Goal: Transaction & Acquisition: Purchase product/service

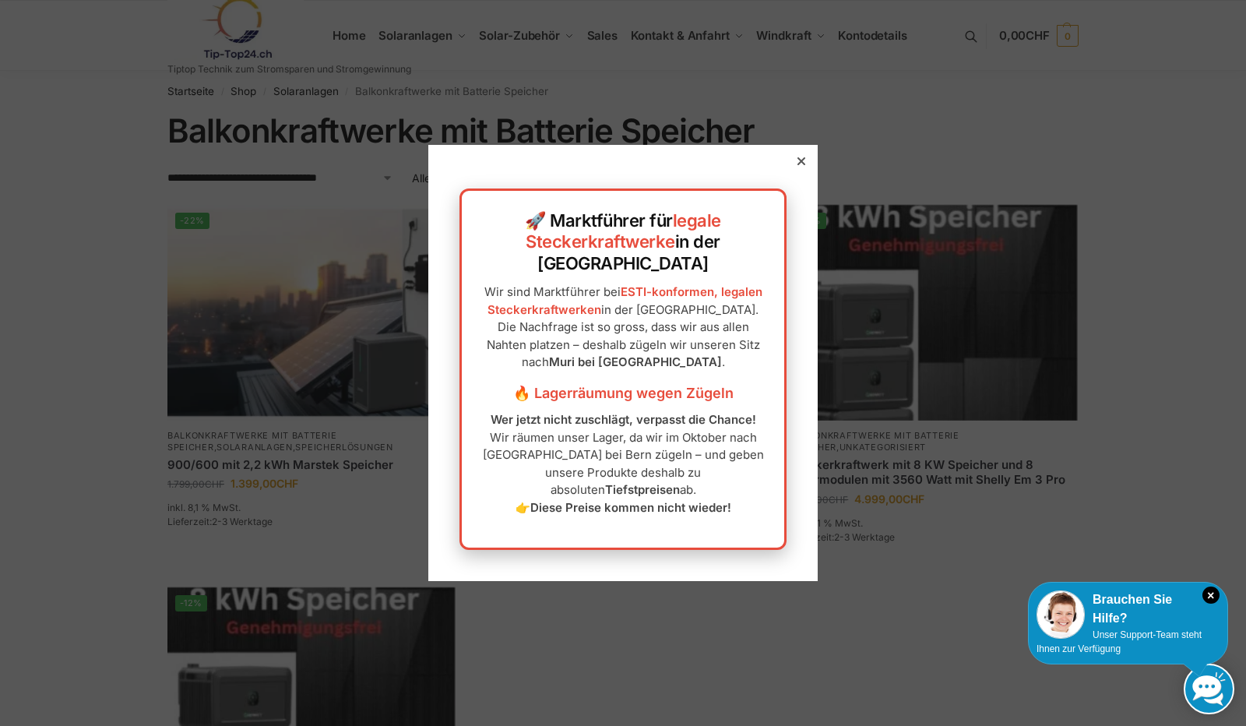
click at [794, 168] on div at bounding box center [801, 161] width 14 height 14
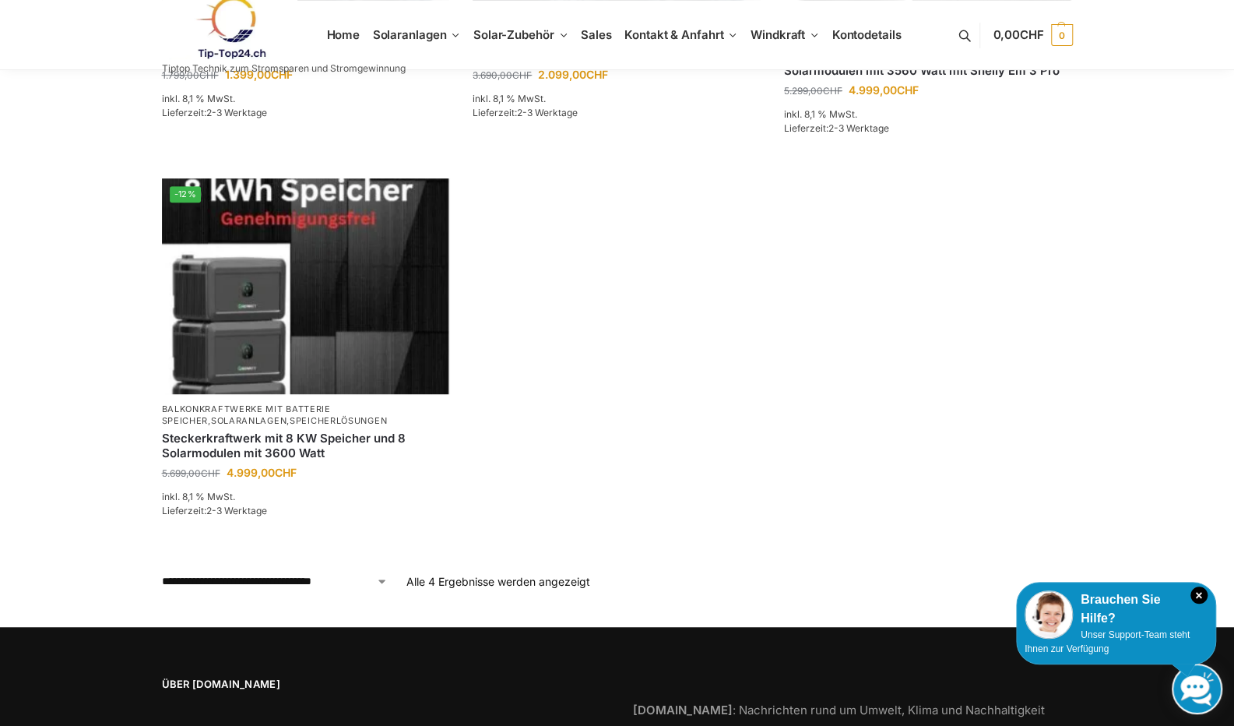
scroll to position [548, 0]
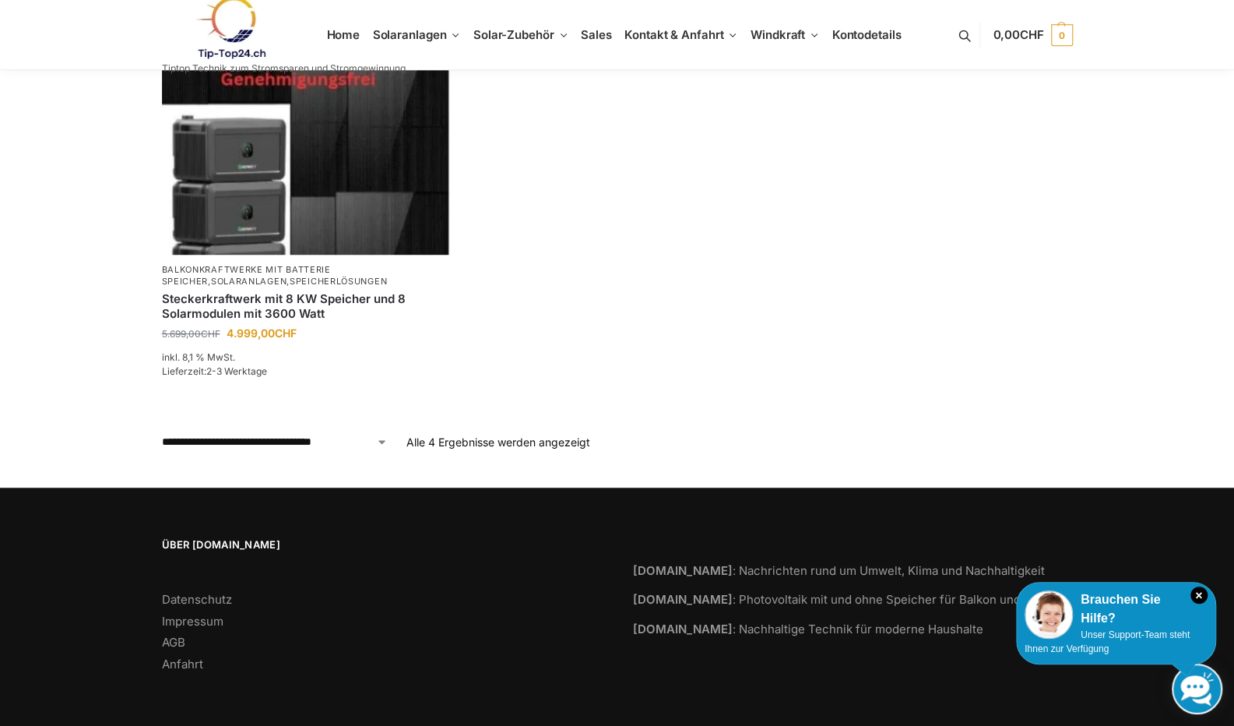
click at [1200, 596] on icon "×" at bounding box center [1198, 594] width 17 height 17
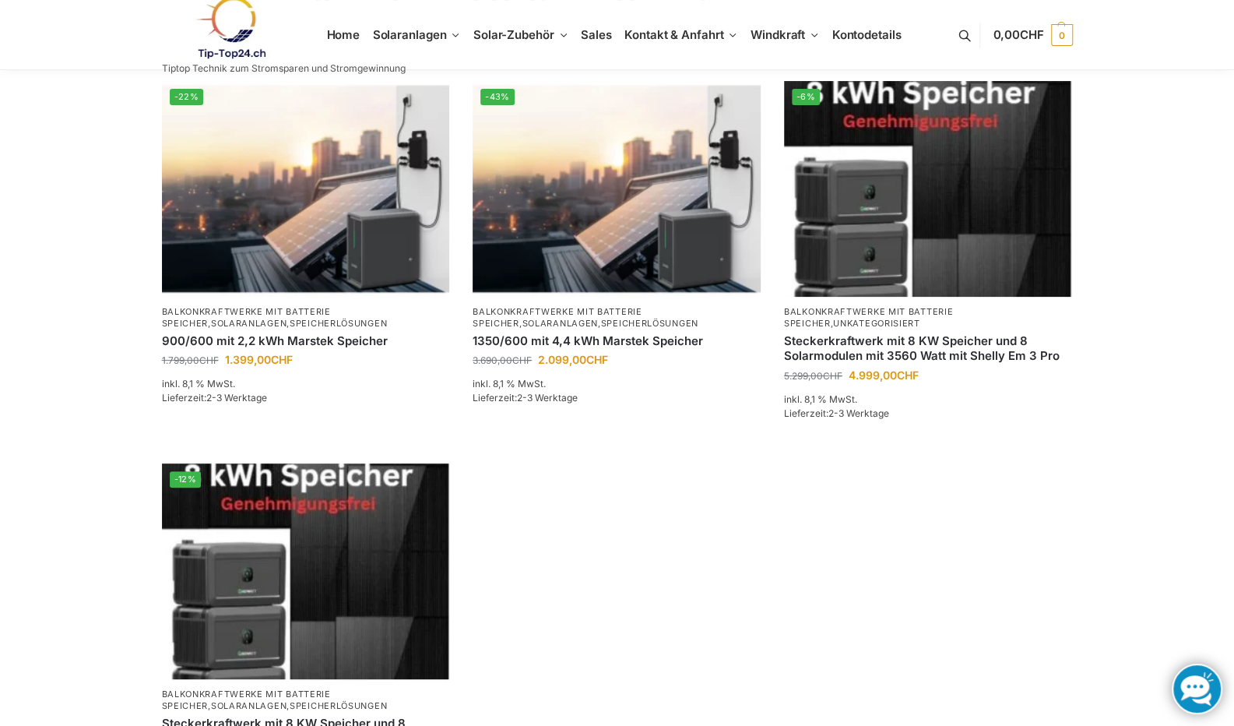
scroll to position [0, 0]
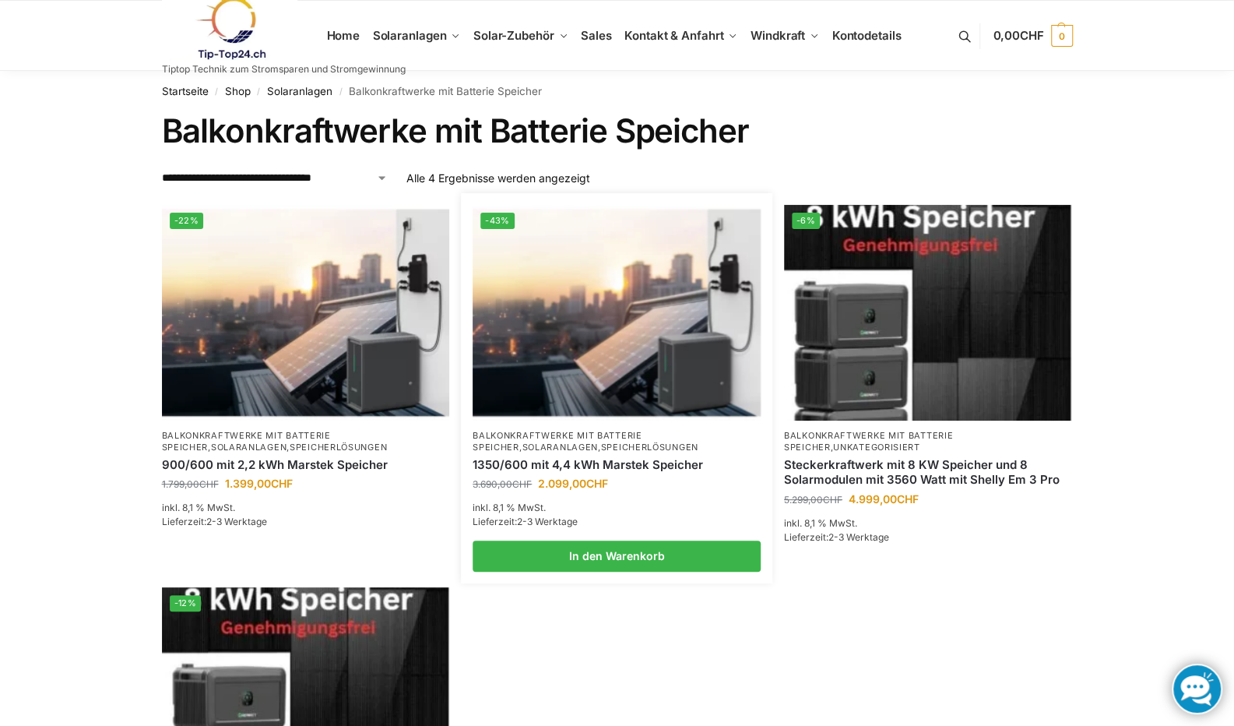
click at [558, 461] on link "1350/600 mit 4,4 kWh Marstek Speicher" at bounding box center [617, 465] width 288 height 16
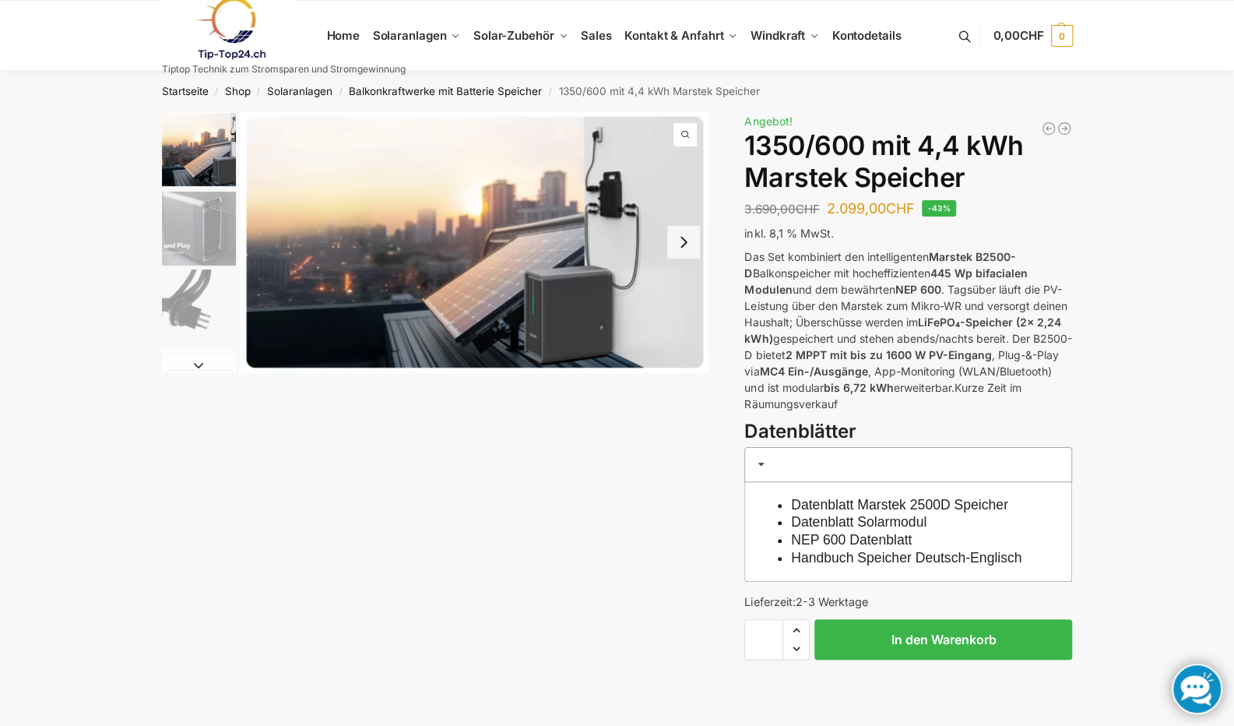
click at [212, 237] on img "2 / 9" at bounding box center [199, 229] width 74 height 74
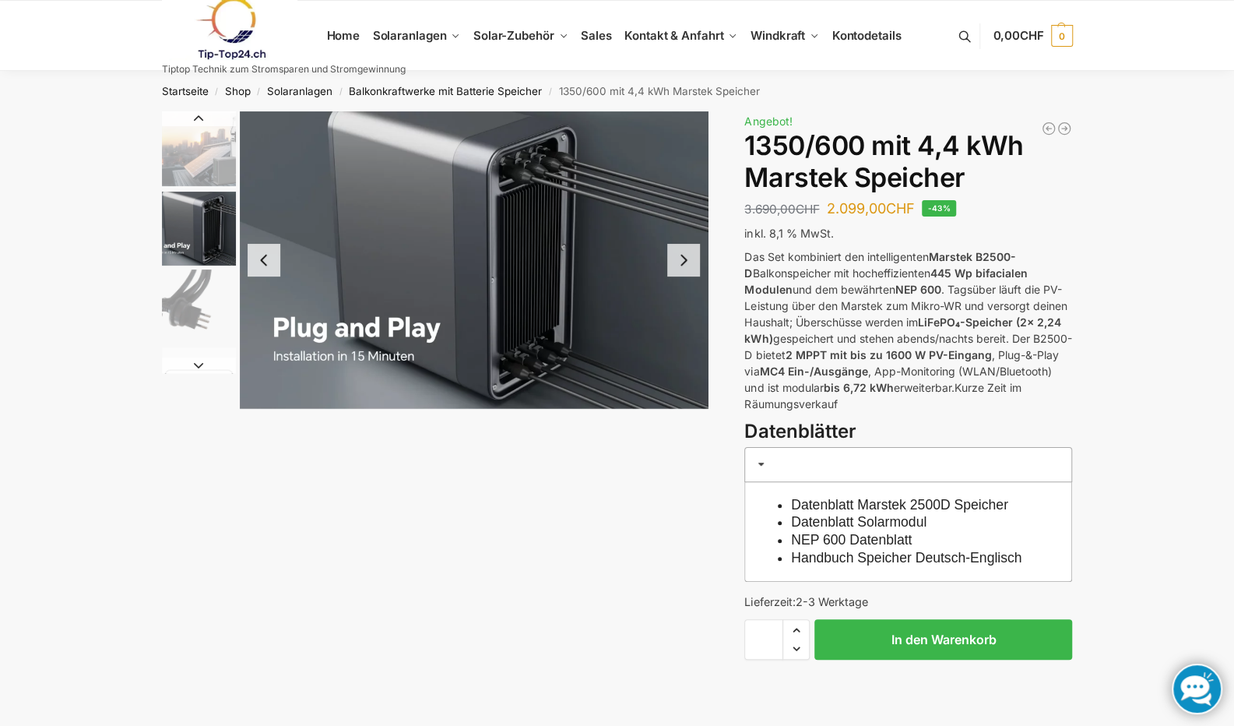
click at [684, 272] on button "Next slide" at bounding box center [683, 260] width 33 height 33
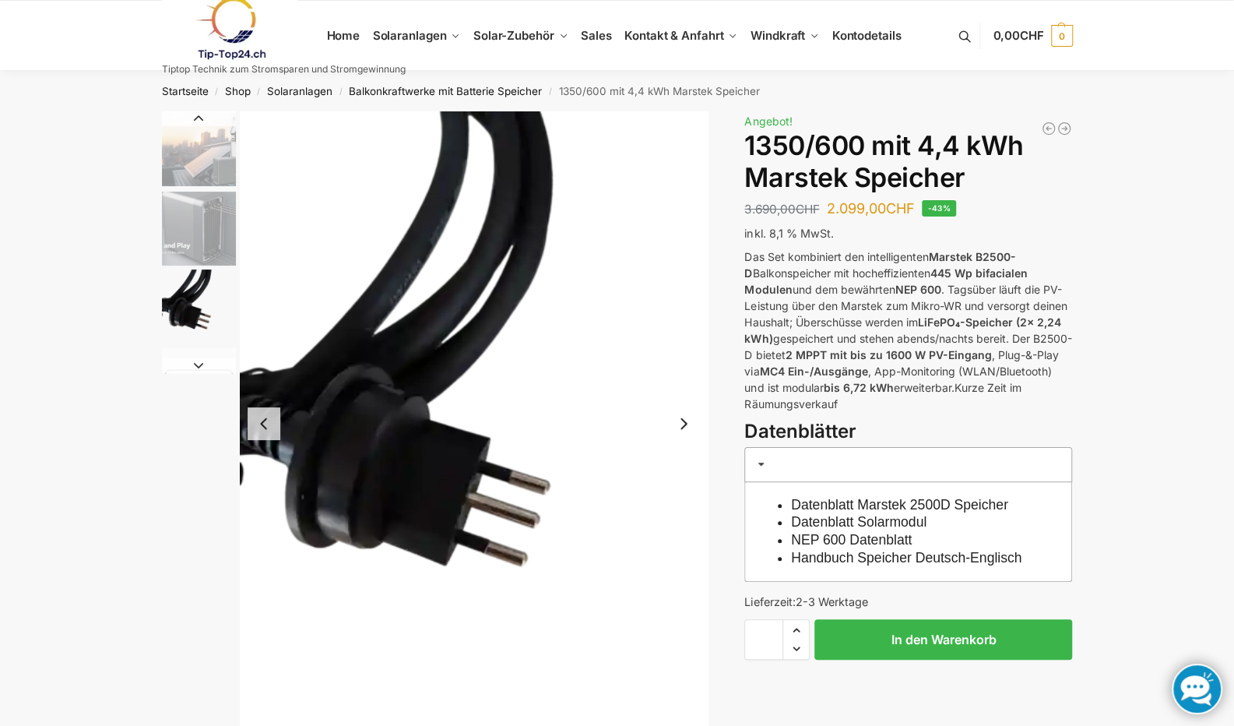
click at [684, 422] on button "Next slide" at bounding box center [683, 423] width 33 height 33
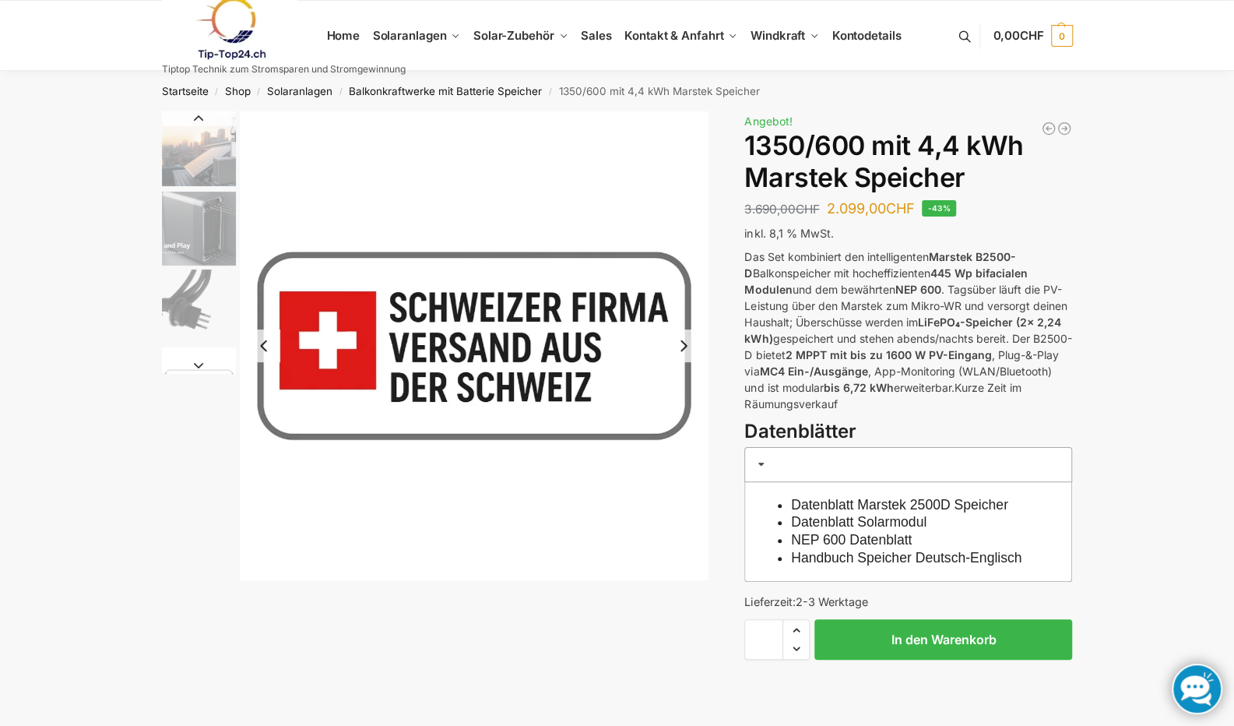
click at [684, 422] on img "4 / 9" at bounding box center [474, 345] width 469 height 469
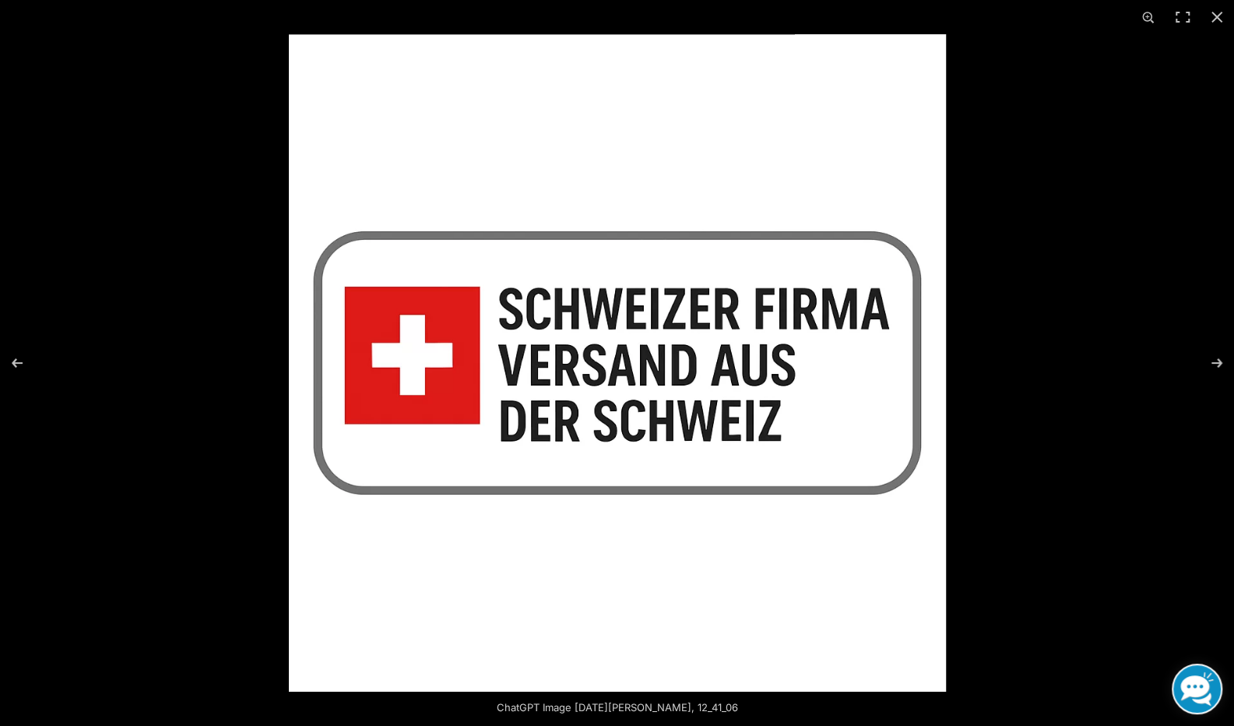
click at [1213, 360] on button "Next (arrow right)" at bounding box center [1206, 363] width 54 height 78
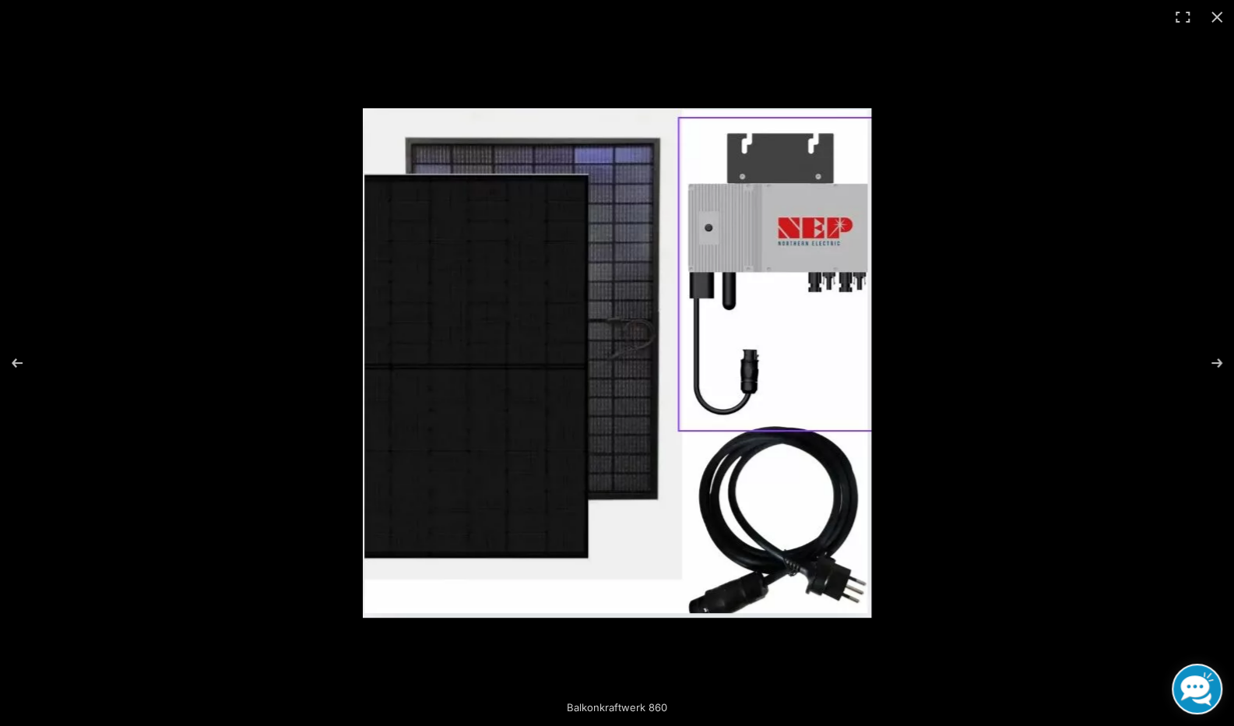
click at [1213, 360] on button "Next (arrow right)" at bounding box center [1206, 363] width 54 height 78
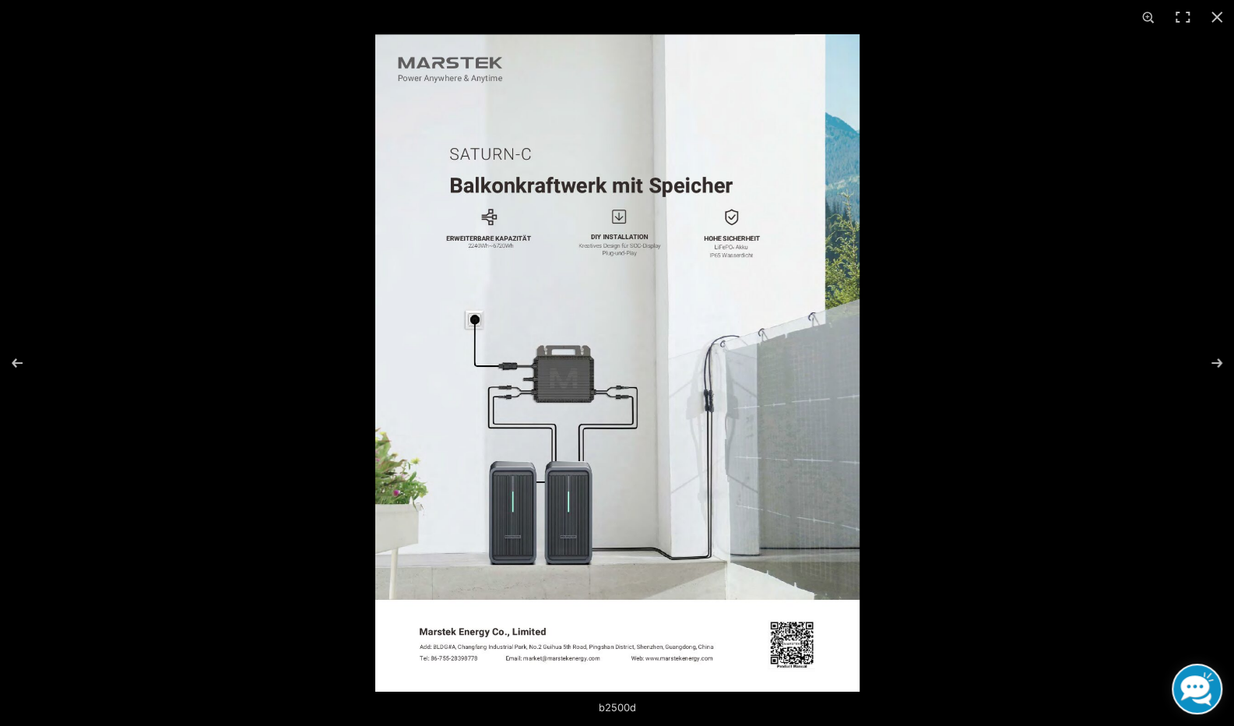
click at [1213, 361] on button "Next (arrow right)" at bounding box center [1206, 363] width 54 height 78
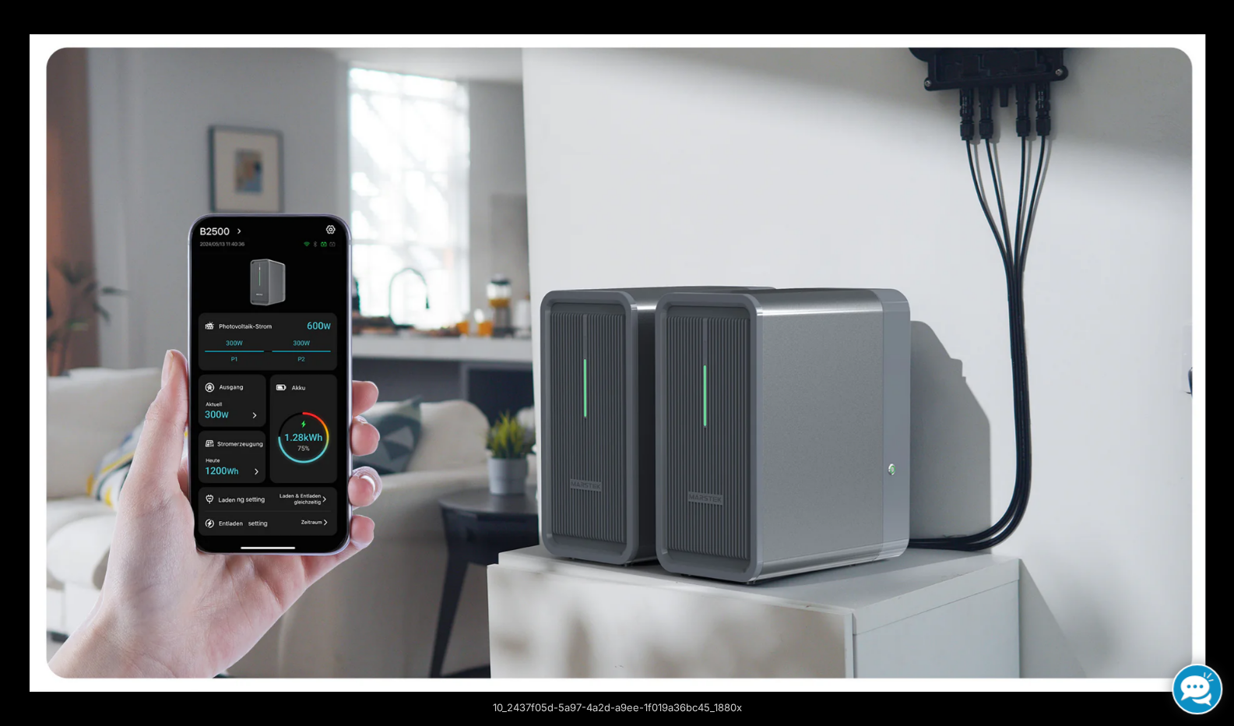
click at [1216, 364] on button "Next (arrow right)" at bounding box center [1206, 363] width 54 height 78
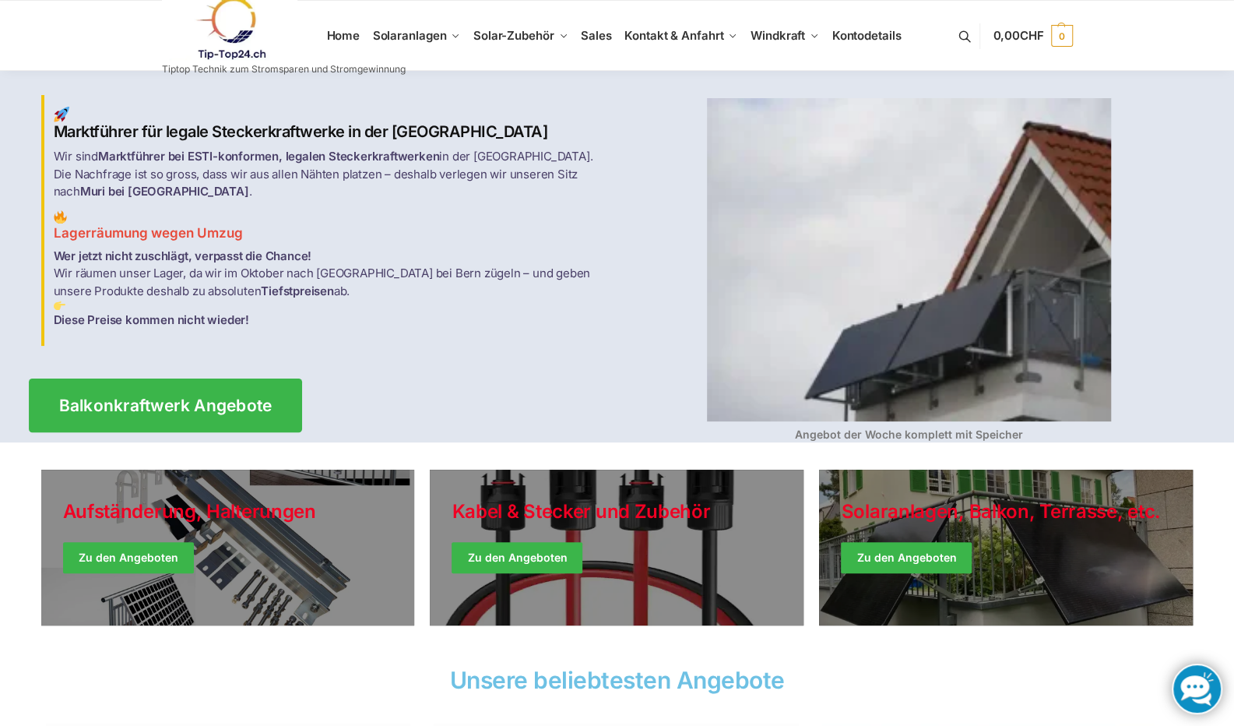
click at [184, 397] on span "Balkonkraftwerk Angebote" at bounding box center [164, 405] width 213 height 16
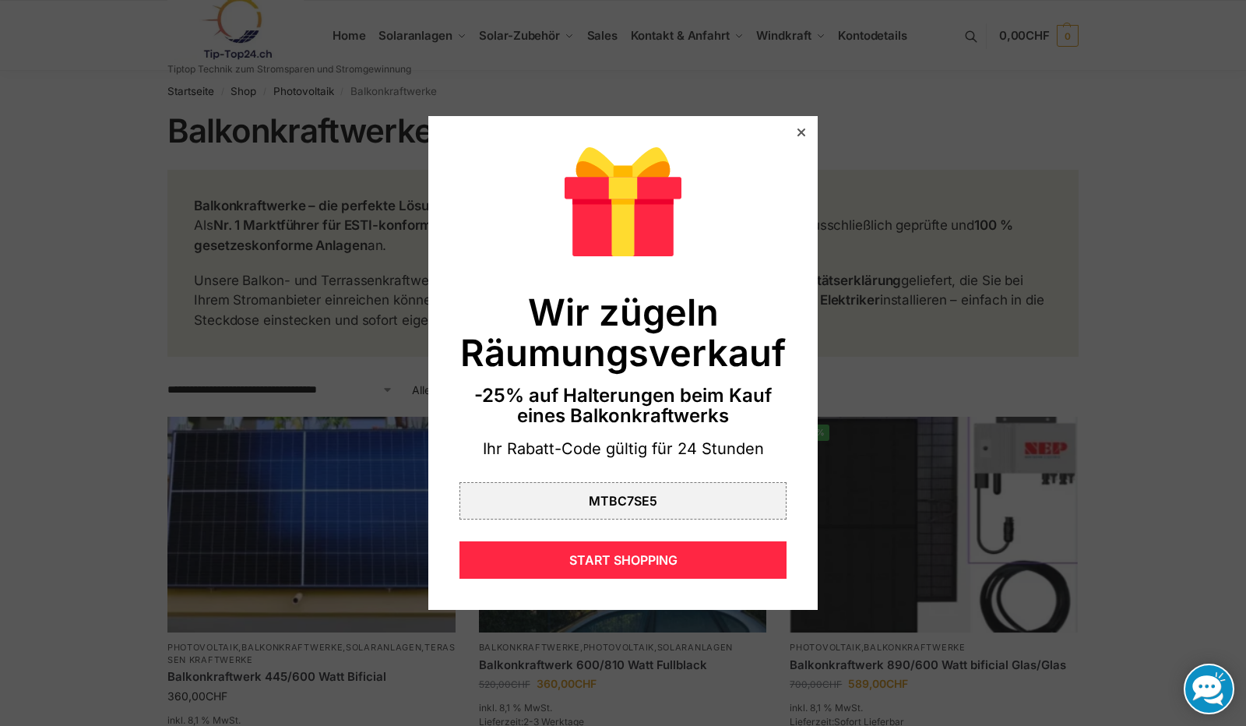
click at [794, 133] on div at bounding box center [801, 132] width 14 height 14
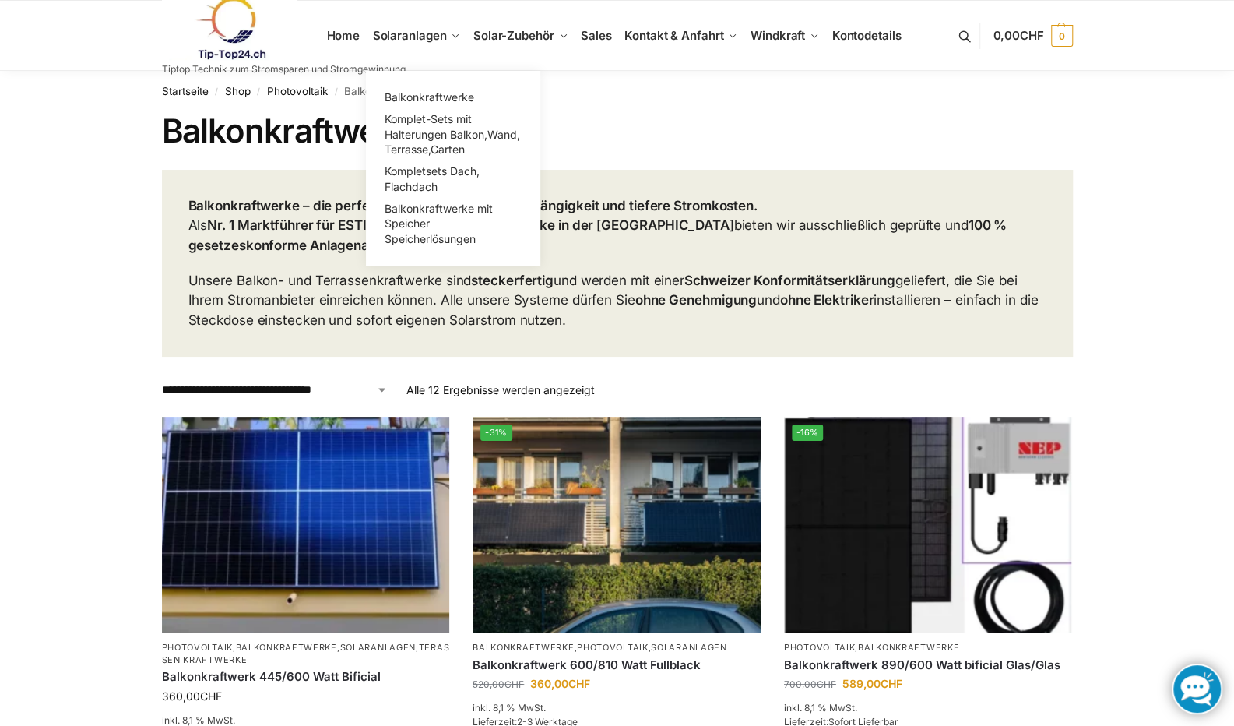
click at [452, 174] on span "Kompletsets Dach, Flachdach" at bounding box center [431, 178] width 95 height 29
